Goal: Information Seeking & Learning: Learn about a topic

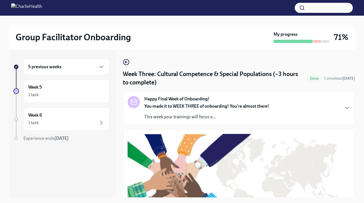
click at [78, 69] on div "5 previous weeks" at bounding box center [66, 66] width 76 height 7
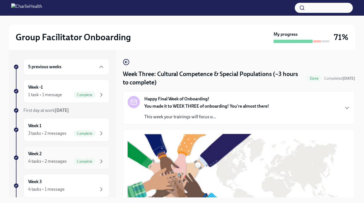
click at [70, 160] on div "4 tasks • 2 messages Complete" at bounding box center [66, 161] width 76 height 7
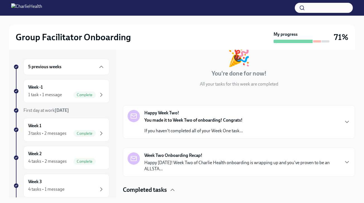
scroll to position [40, 0]
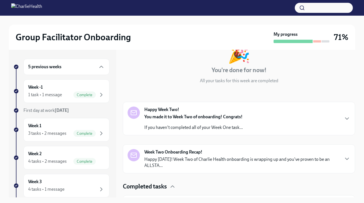
click at [181, 117] on strong "You made it to Week Two of onboarding! Congrats!" at bounding box center [193, 116] width 98 height 5
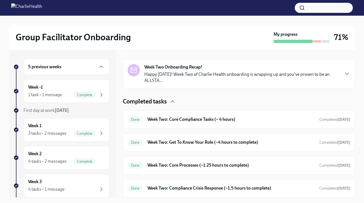
scroll to position [315, 0]
click at [212, 75] on p "Happy [DATE]! Week Two of Charlie Health onboarding is wrapping up and you've p…" at bounding box center [241, 77] width 195 height 12
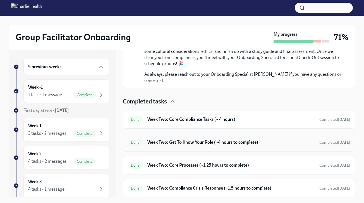
scroll to position [582, 0]
click at [71, 184] on div "Week 3 4 tasks • 1 message" at bounding box center [66, 185] width 76 height 14
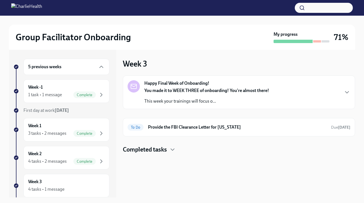
click at [208, 98] on div "You made it to WEEK THREE of onboarding! You're almost there! This week your tr…" at bounding box center [206, 95] width 125 height 17
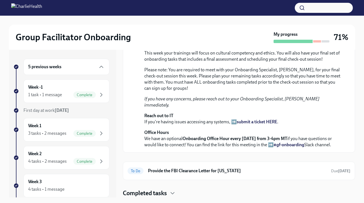
scroll to position [174, 0]
click at [174, 193] on icon "button" at bounding box center [172, 192] width 7 height 7
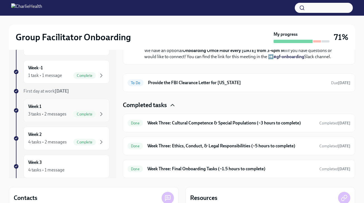
scroll to position [17, 0]
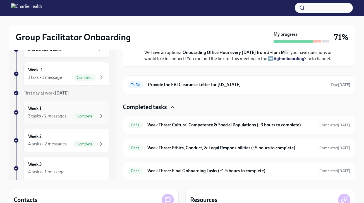
click at [61, 113] on div "3 tasks • 2 messages" at bounding box center [47, 116] width 38 height 6
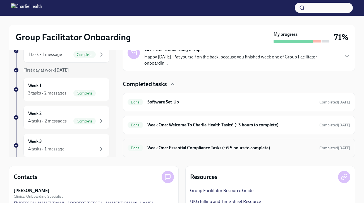
scroll to position [48, 0]
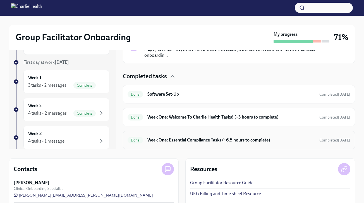
click at [220, 171] on div "Resources" at bounding box center [263, 169] width 146 height 8
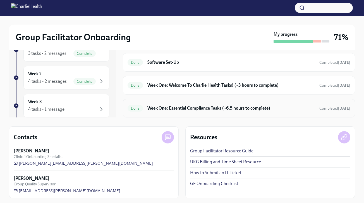
scroll to position [82, 0]
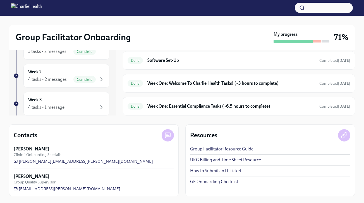
click at [224, 161] on link "UKG Billing and Time Sheet Resource" at bounding box center [225, 160] width 71 height 6
click at [62, 79] on div "4 tasks • 2 messages" at bounding box center [47, 79] width 39 height 6
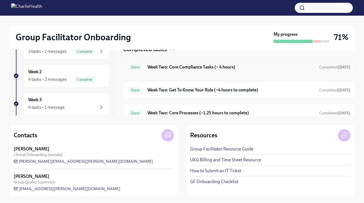
scroll to position [96, 0]
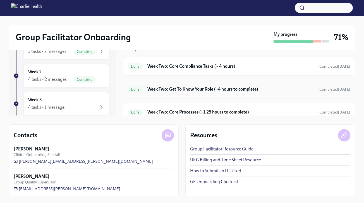
click at [217, 90] on h6 "Week Two: Get To Know Your Role (~4 hours to complete)" at bounding box center [230, 89] width 167 height 6
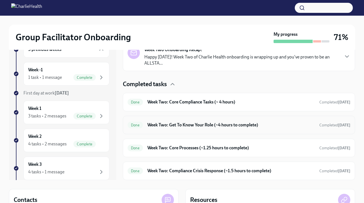
scroll to position [25, 0]
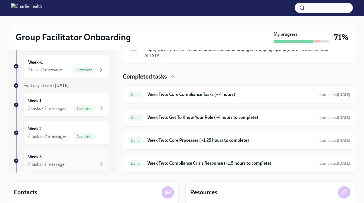
click at [70, 163] on div "4 tasks • 1 message" at bounding box center [66, 164] width 76 height 7
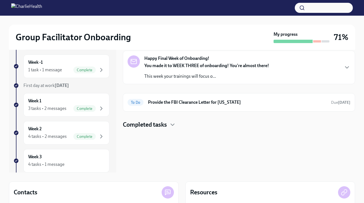
click at [192, 73] on div "You made it to WEEK THREE of onboarding! You're almost there! This week your tr…" at bounding box center [206, 71] width 125 height 17
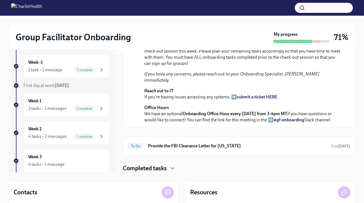
scroll to position [174, 0]
click at [173, 169] on icon "button" at bounding box center [172, 168] width 7 height 7
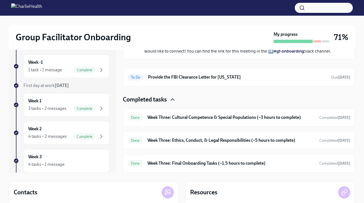
click at [173, 103] on icon "button" at bounding box center [172, 99] width 7 height 7
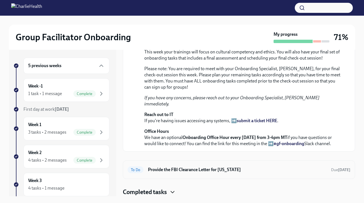
scroll to position [85, 0]
click at [54, 94] on div "1 task • 1 message" at bounding box center [45, 93] width 34 height 6
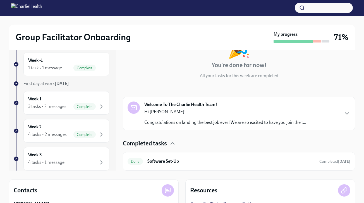
scroll to position [28, 0]
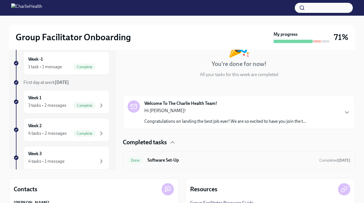
click at [199, 165] on div "Done Software Set-Up Completed [DATE]" at bounding box center [239, 160] width 232 height 18
click at [174, 160] on h6 "Software Set-Up" at bounding box center [230, 160] width 167 height 6
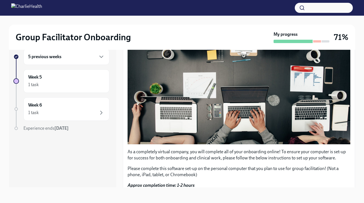
scroll to position [103, 0]
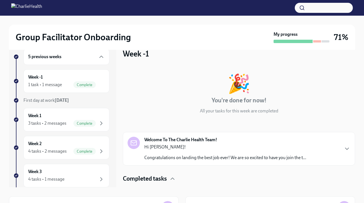
click at [195, 156] on p "Congratulations on landing the best job ever! We are so excited to have you joi…" at bounding box center [225, 157] width 162 height 6
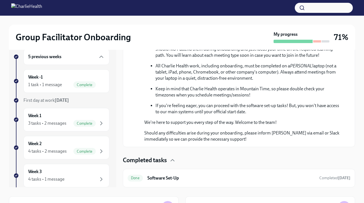
scroll to position [294, 0]
click at [180, 179] on h6 "Software Set-Up" at bounding box center [230, 178] width 167 height 6
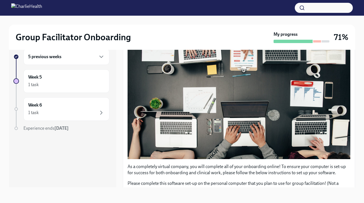
scroll to position [87, 0]
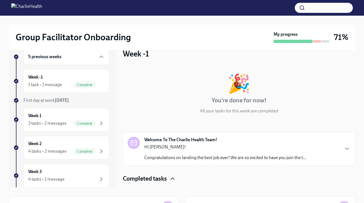
click at [174, 179] on icon "button" at bounding box center [172, 178] width 7 height 7
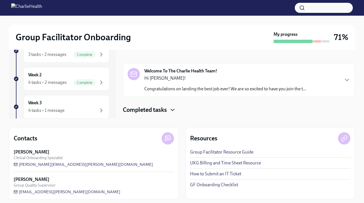
scroll to position [82, 0]
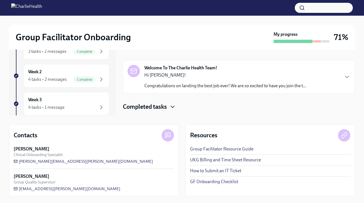
click at [174, 106] on icon "button" at bounding box center [172, 107] width 3 height 2
click at [174, 106] on icon "button" at bounding box center [172, 106] width 7 height 7
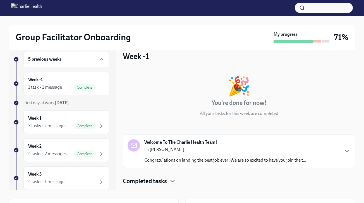
scroll to position [0, 0]
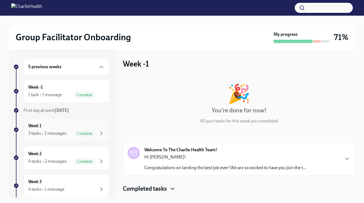
click at [59, 129] on div "Week 1 3 tasks • 2 messages Complete" at bounding box center [66, 130] width 76 height 14
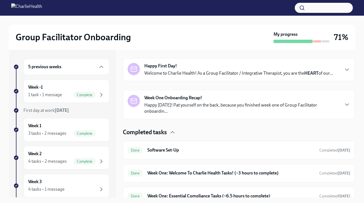
scroll to position [84, 0]
click at [210, 172] on h6 "Week One: Welcome To Charlie Health Tasks! (~3 hours to complete)" at bounding box center [230, 172] width 167 height 6
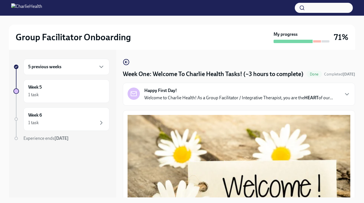
drag, startPoint x: 210, startPoint y: 172, endPoint x: 210, endPoint y: 152, distance: 20.4
click at [210, 152] on button "Zoom image" at bounding box center [239, 182] width 223 height 134
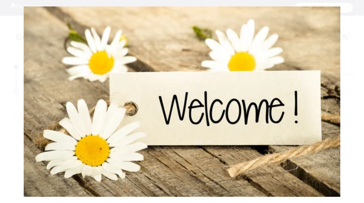
click at [210, 152] on button "Unzoom image" at bounding box center [182, 101] width 364 height 203
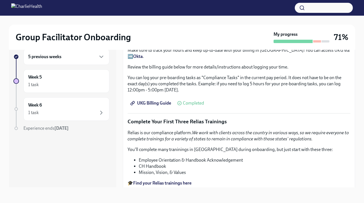
scroll to position [584, 0]
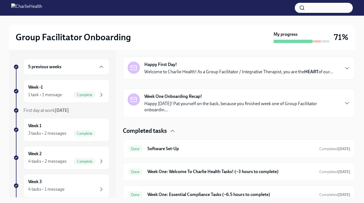
scroll to position [92, 0]
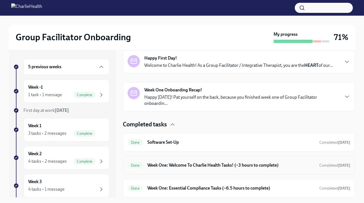
click at [209, 167] on h6 "Week One: Welcome To Charlie Health Tasks! (~3 hours to complete)" at bounding box center [230, 165] width 167 height 6
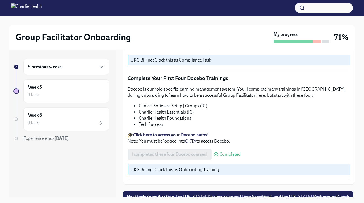
scroll to position [767, 0]
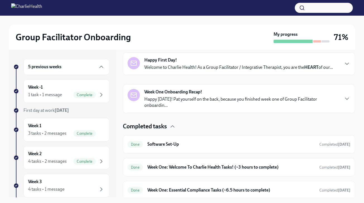
scroll to position [92, 0]
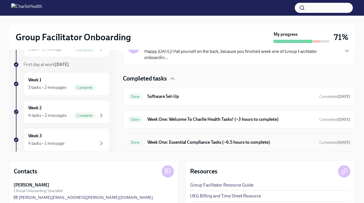
click at [200, 144] on h6 "Week One: Essential Compliance Tasks (~6.5 hours to complete)" at bounding box center [230, 142] width 167 height 6
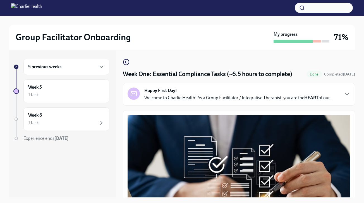
click at [89, 64] on div "5 previous weeks" at bounding box center [66, 66] width 76 height 7
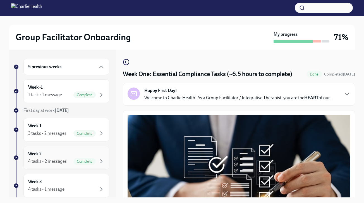
click at [60, 159] on div "4 tasks • 2 messages" at bounding box center [47, 161] width 39 height 6
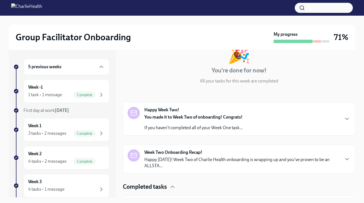
scroll to position [61, 0]
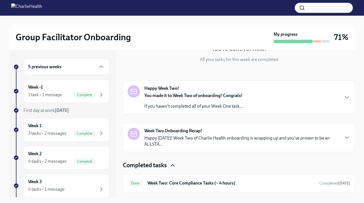
click at [173, 167] on icon "button" at bounding box center [172, 165] width 7 height 7
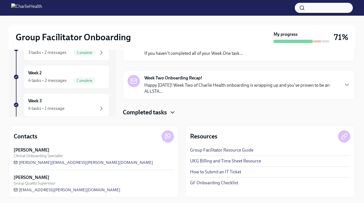
scroll to position [82, 0]
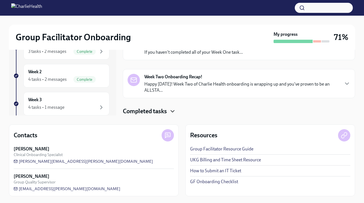
click at [174, 111] on icon "button" at bounding box center [172, 111] width 3 height 2
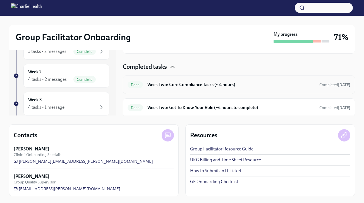
scroll to position [69, 0]
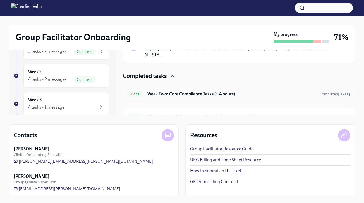
click at [195, 93] on h6 "Week Two: Core Compliance Tasks (~ 4 hours)" at bounding box center [230, 94] width 167 height 6
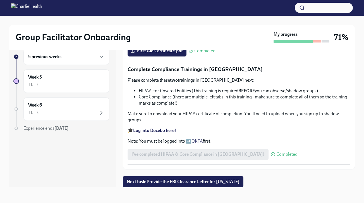
scroll to position [367, 0]
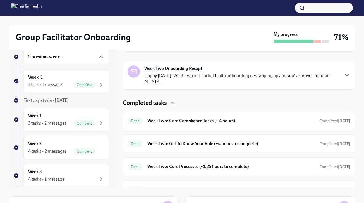
scroll to position [114, 0]
click at [194, 144] on h6 "Week Two: Get To Know Your Role (~4 hours to complete)" at bounding box center [230, 143] width 167 height 6
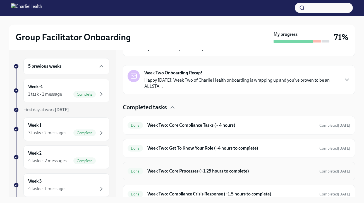
scroll to position [125, 0]
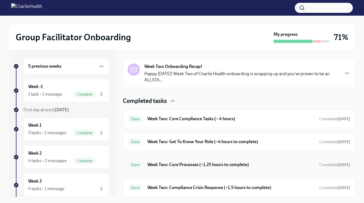
click at [188, 166] on h6 "Week Two: Core Processes (~1.25 hours to complete)" at bounding box center [230, 164] width 167 height 6
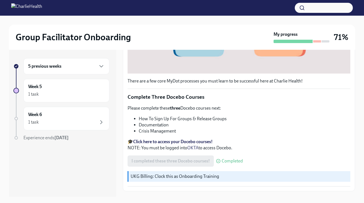
scroll to position [212, 0]
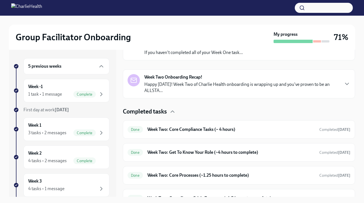
scroll to position [125, 0]
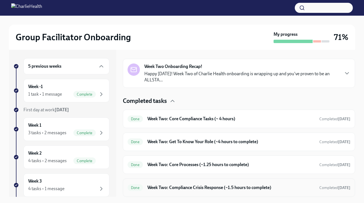
click at [189, 190] on h6 "Week Two: Compliance Crisis Response (~1.5 hours to complete)" at bounding box center [230, 187] width 167 height 6
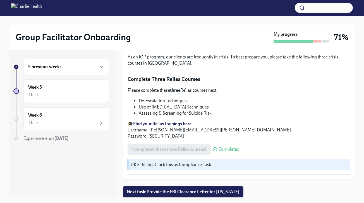
click at [61, 67] on h6 "5 previous weeks" at bounding box center [44, 67] width 33 height 6
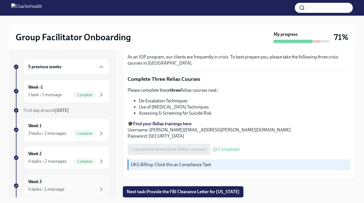
click at [59, 184] on div "Week 3 4 tasks • 1 message" at bounding box center [66, 185] width 76 height 14
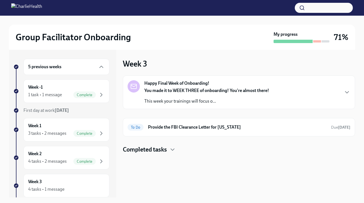
click at [187, 92] on strong "You made it to WEEK THREE of onboarding! You're almost there!" at bounding box center [206, 90] width 125 height 5
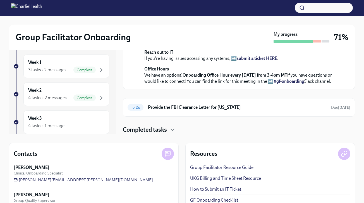
scroll to position [66, 0]
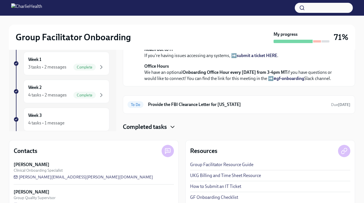
click at [173, 128] on icon "button" at bounding box center [172, 126] width 7 height 7
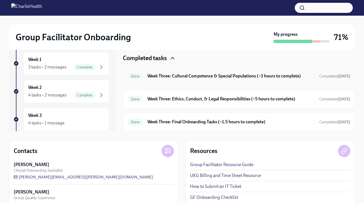
scroll to position [243, 0]
click at [211, 76] on h6 "Week Three: Cultural Competence & Special Populations (~3 hours to complete)" at bounding box center [230, 76] width 167 height 6
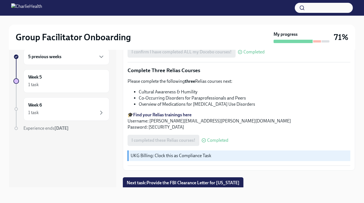
scroll to position [452, 0]
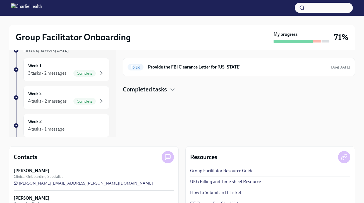
scroll to position [61, 0]
click at [172, 88] on icon "button" at bounding box center [172, 88] width 7 height 7
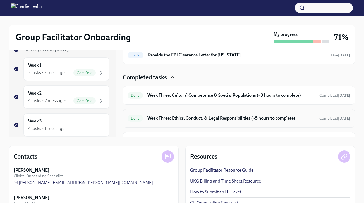
scroll to position [14, 0]
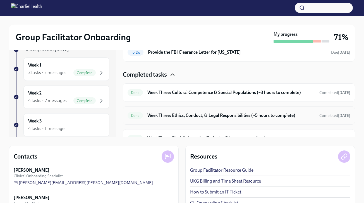
click at [202, 115] on h6 "Week Three: Ethics, Conduct, & Legal Responsibilities (~5 hours to complete)" at bounding box center [230, 115] width 167 height 6
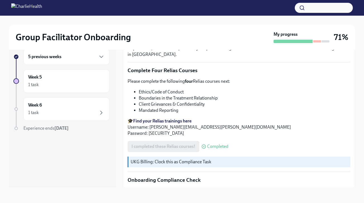
scroll to position [238, 0]
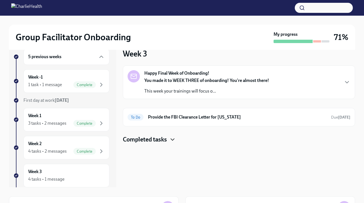
click at [174, 141] on icon "button" at bounding box center [172, 139] width 7 height 7
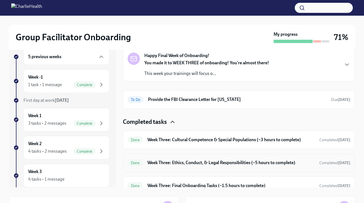
scroll to position [25, 0]
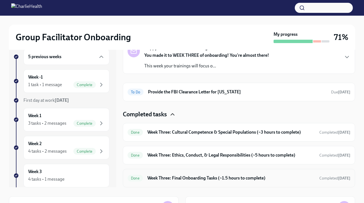
click at [208, 179] on h6 "Week Three: Final Onboarding Tasks (~1.5 hours to complete)" at bounding box center [230, 178] width 167 height 6
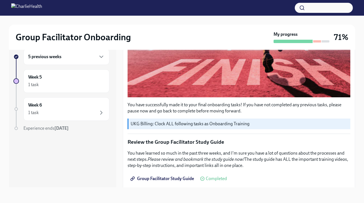
scroll to position [168, 0]
